Goal: Find specific page/section: Find specific page/section

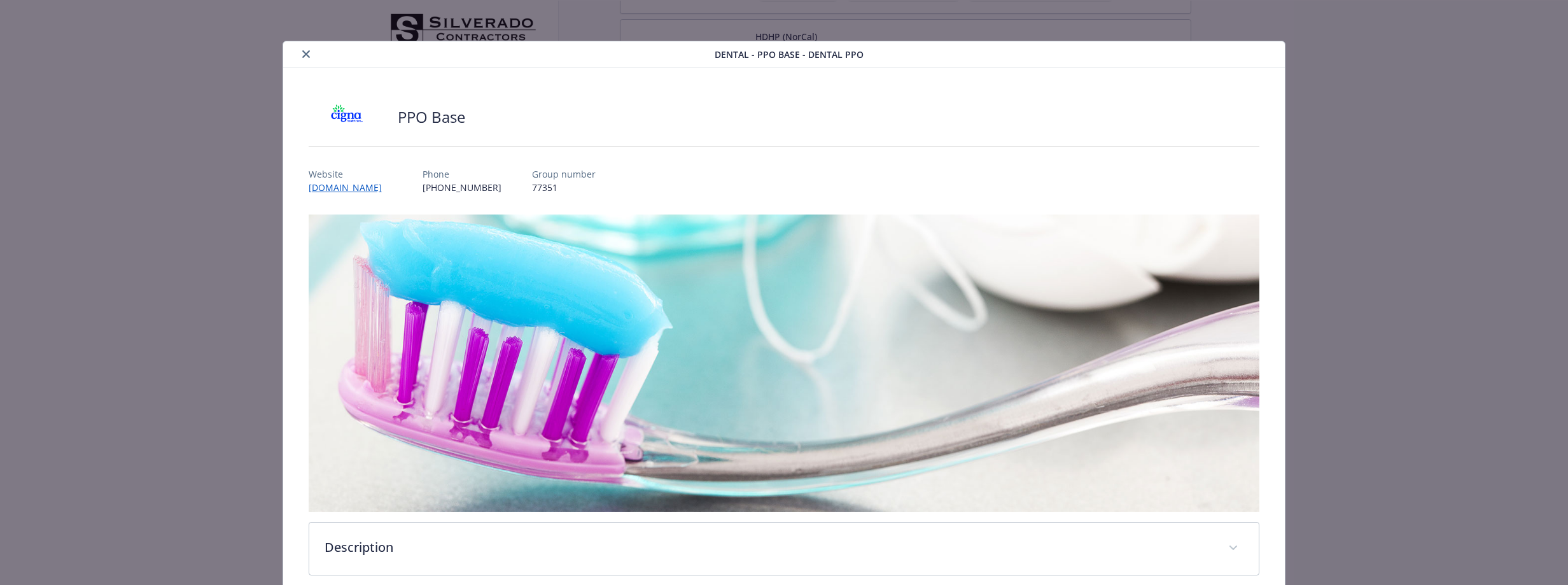
click at [306, 51] on icon "close" at bounding box center [306, 53] width 7 height 7
